Goal: Task Accomplishment & Management: Complete application form

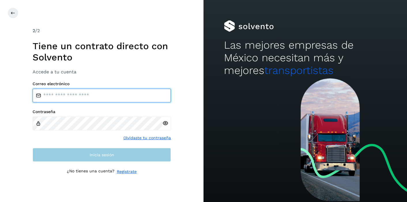
type input "**********"
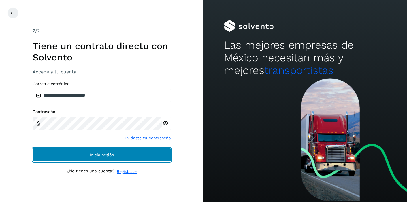
click at [132, 152] on button "Inicia sesión" at bounding box center [102, 155] width 138 height 14
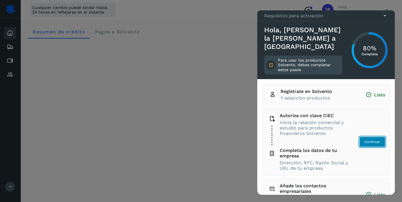
click at [373, 143] on span "Continuar" at bounding box center [373, 141] width 16 height 5
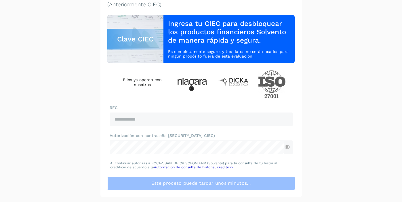
scroll to position [45, 0]
